Goal: Navigation & Orientation: Go to known website

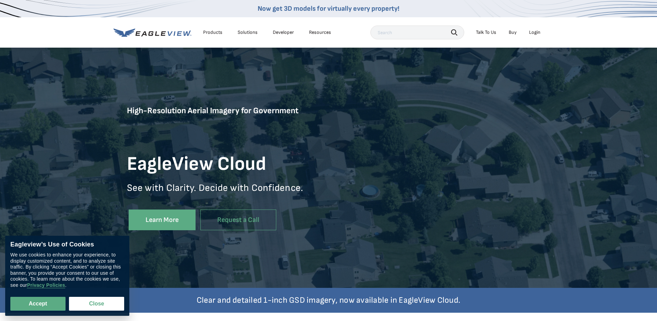
click at [533, 32] on div "Login" at bounding box center [534, 32] width 11 height 6
click at [87, 302] on button "Close" at bounding box center [96, 303] width 55 height 14
